Goal: Navigation & Orientation: Go to known website

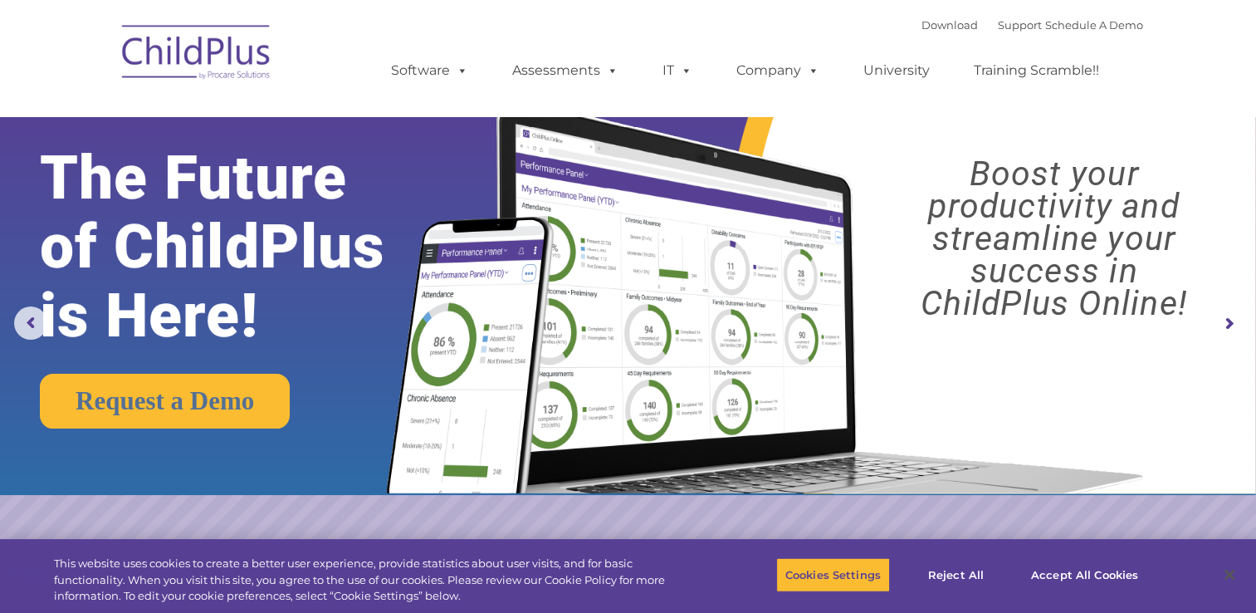
select select "MEDIUM"
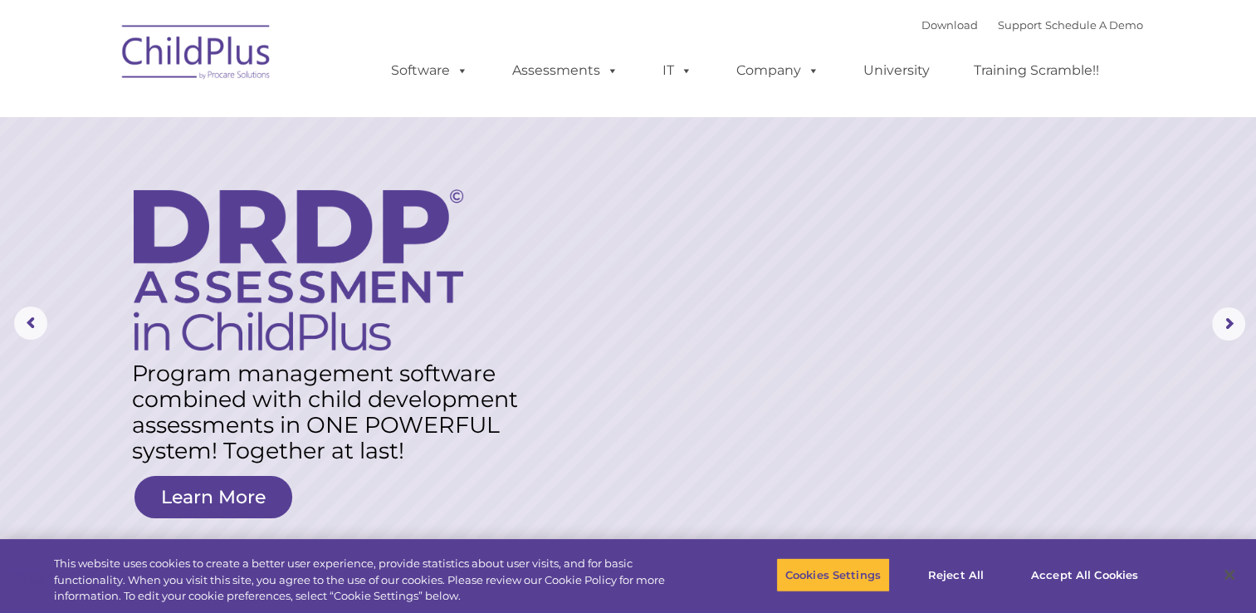
click at [190, 55] on img at bounding box center [197, 54] width 166 height 83
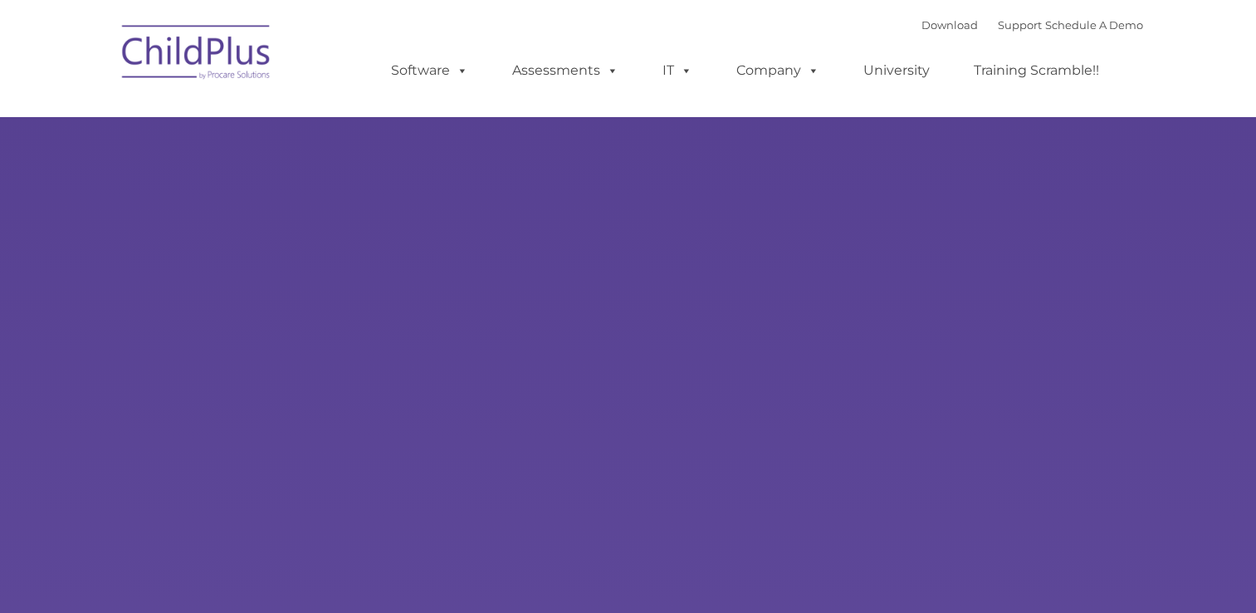
type input ""
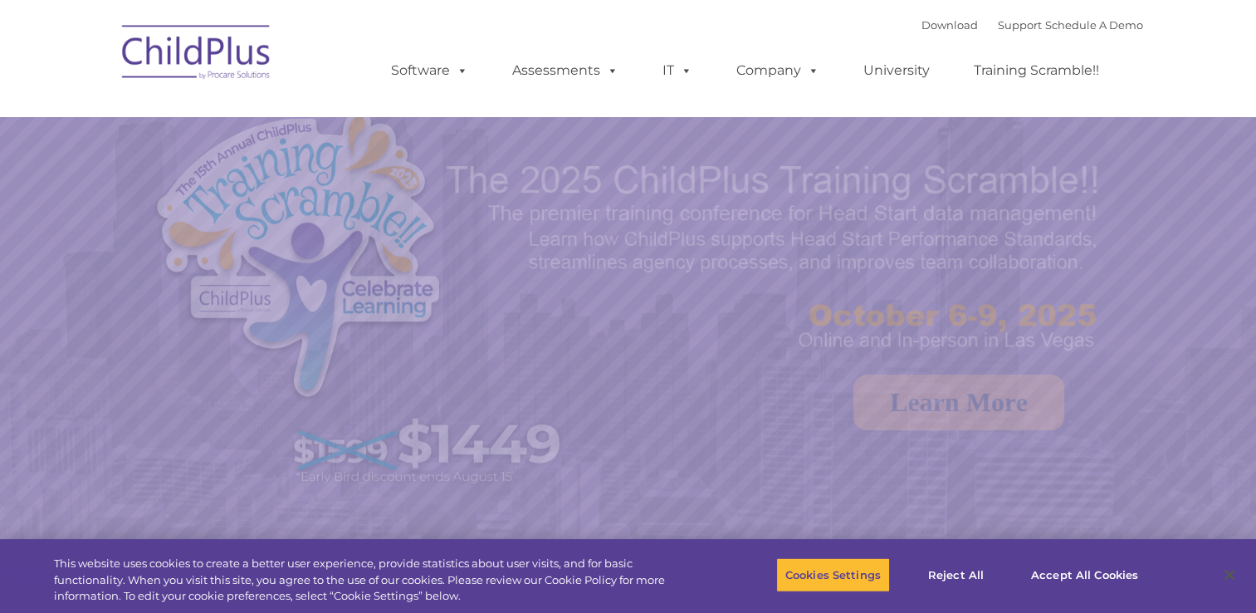
select select "MEDIUM"
click at [190, 55] on img at bounding box center [197, 54] width 166 height 83
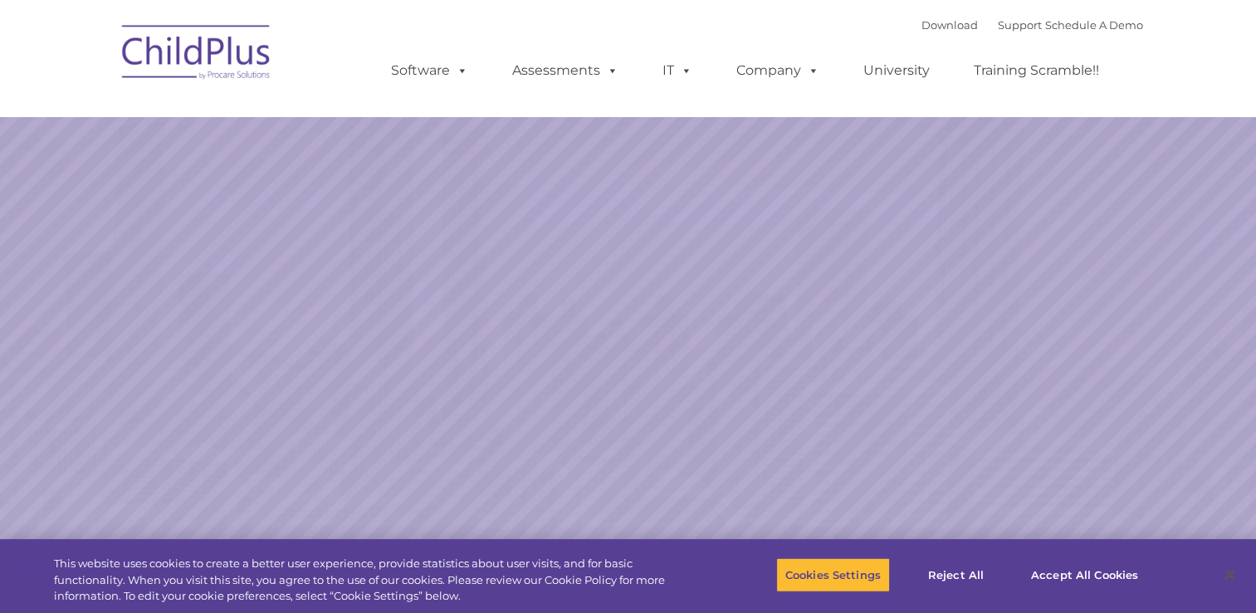
select select "MEDIUM"
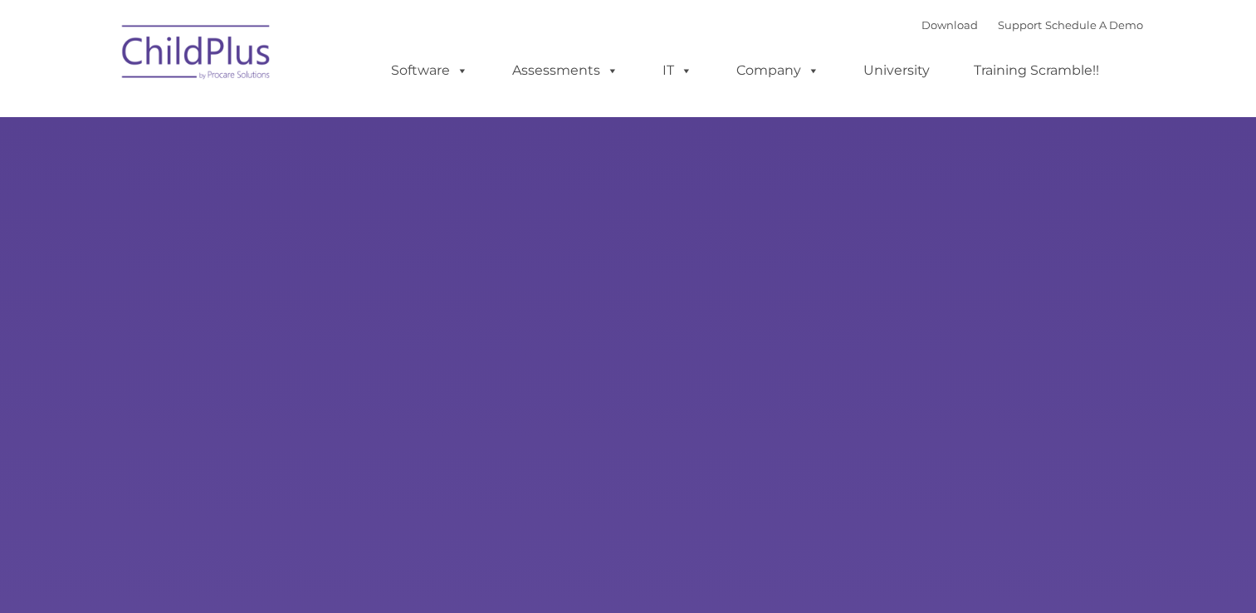
type input ""
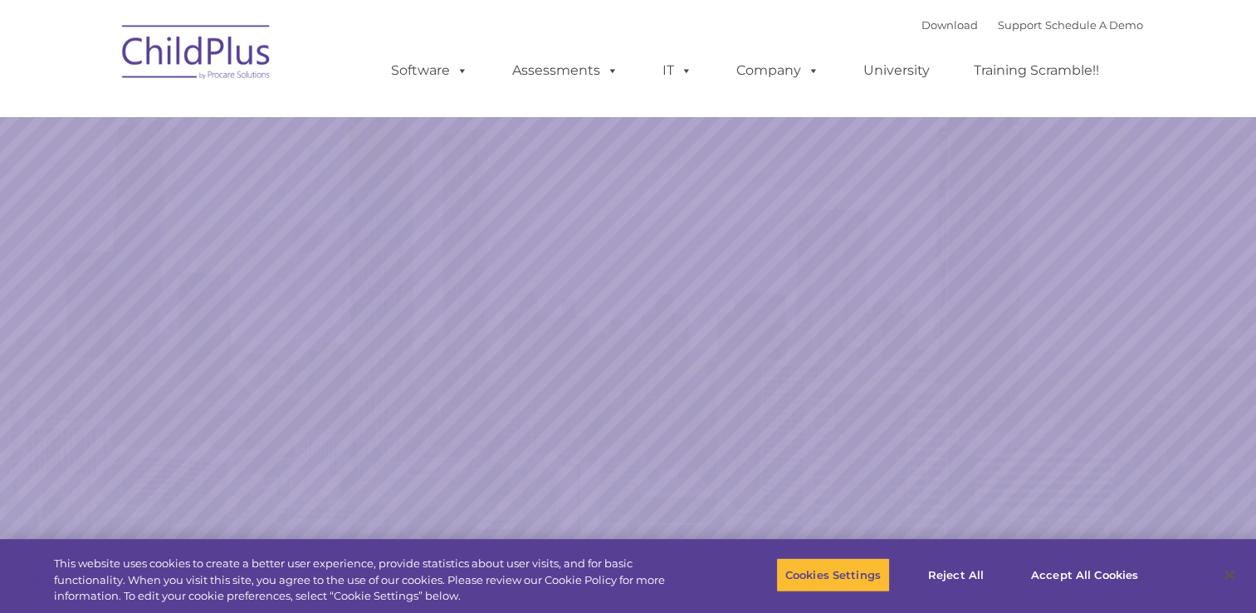
select select "MEDIUM"
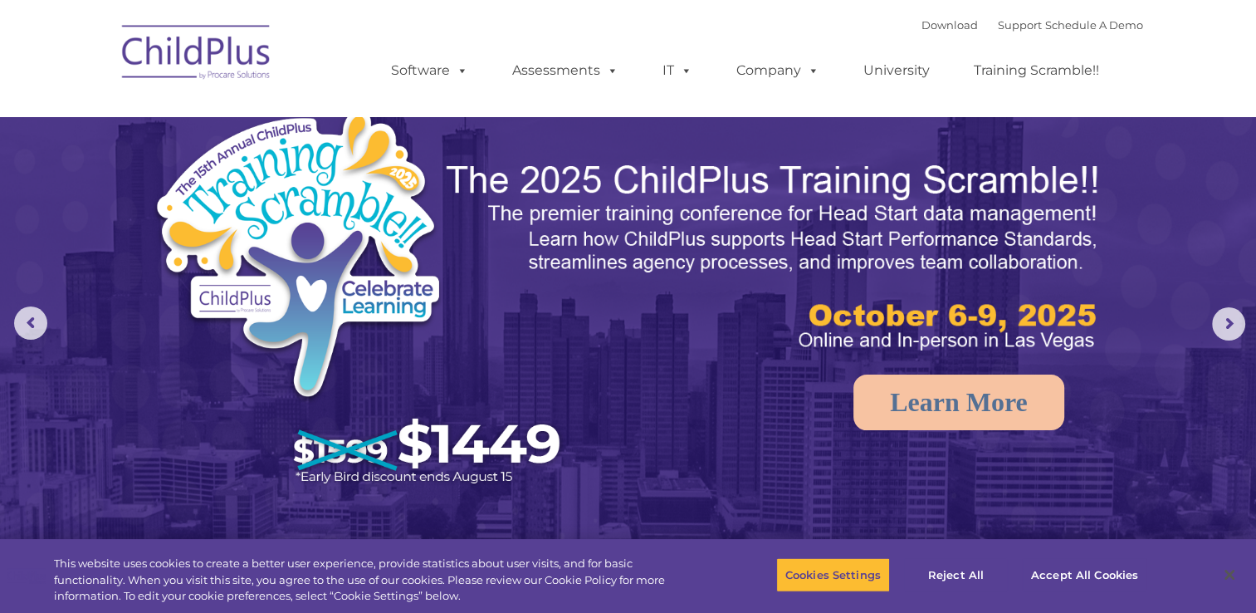
click at [184, 51] on img at bounding box center [197, 54] width 166 height 83
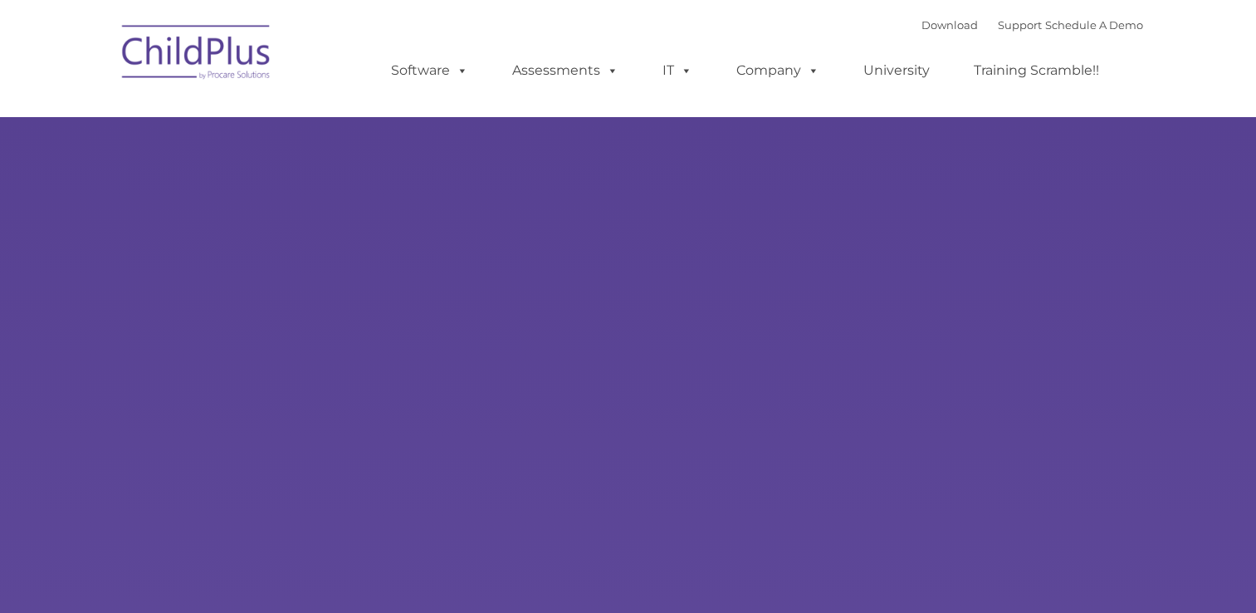
type input ""
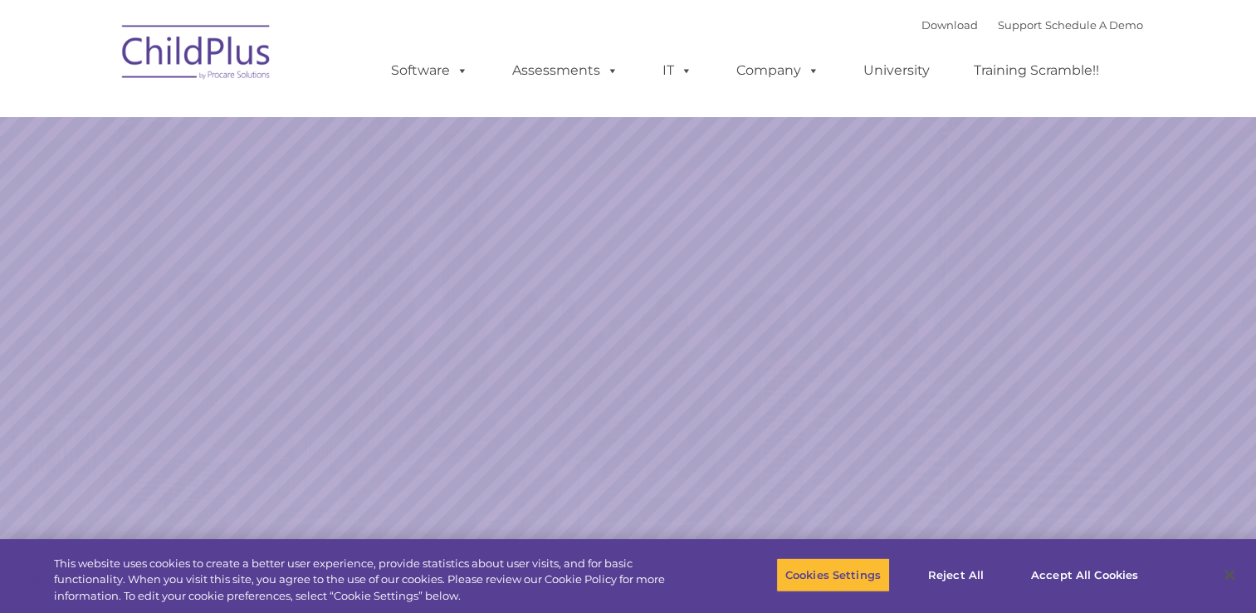
select select "MEDIUM"
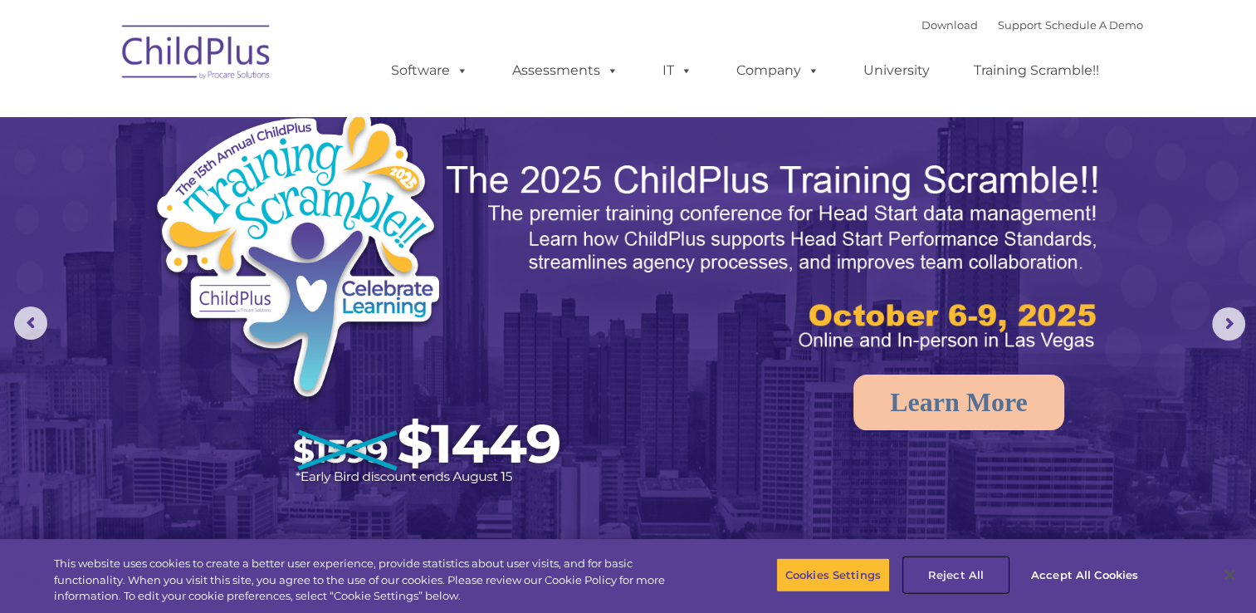
click at [962, 570] on button "Reject All" at bounding box center [956, 574] width 104 height 35
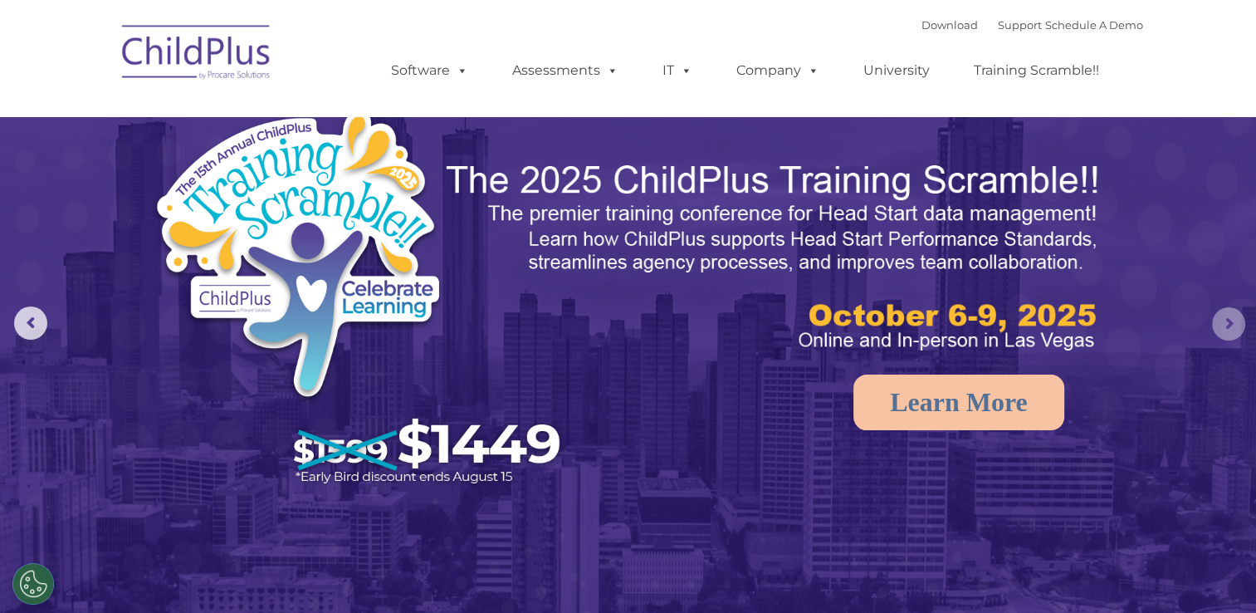
click at [1228, 317] on rs-arrow at bounding box center [1228, 323] width 33 height 33
